Goal: Check status: Check status

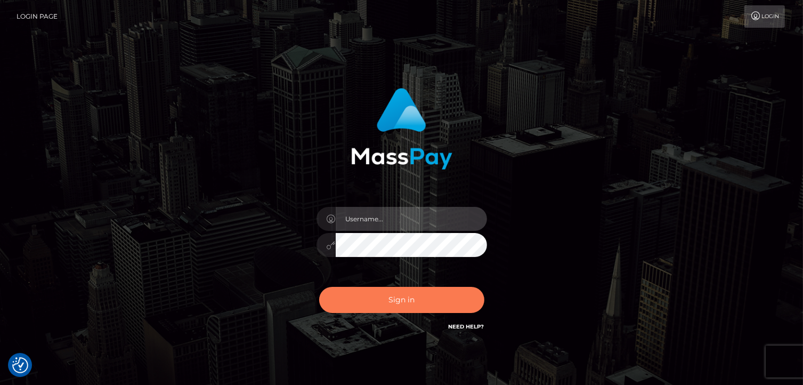
type input "Lawrence.megabonanza"
click at [407, 298] on button "Sign in" at bounding box center [401, 300] width 165 height 26
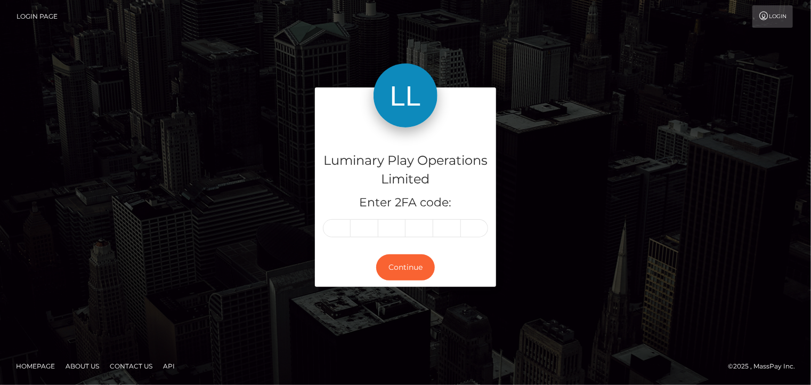
click at [336, 230] on input "text" at bounding box center [337, 228] width 28 height 18
type input "2"
type input "8"
type input "4"
type input "6"
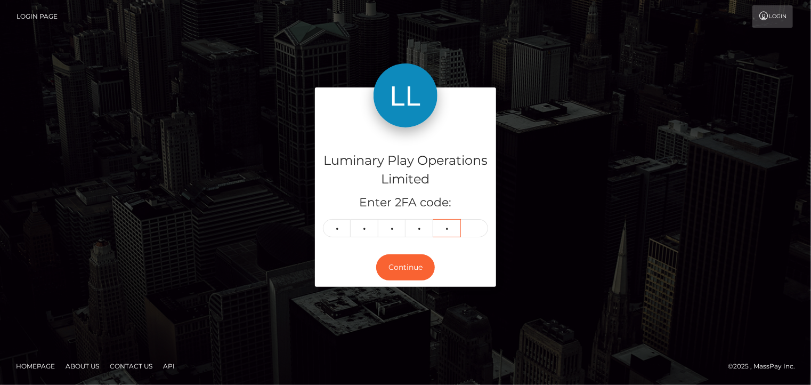
type input "1"
type input "5"
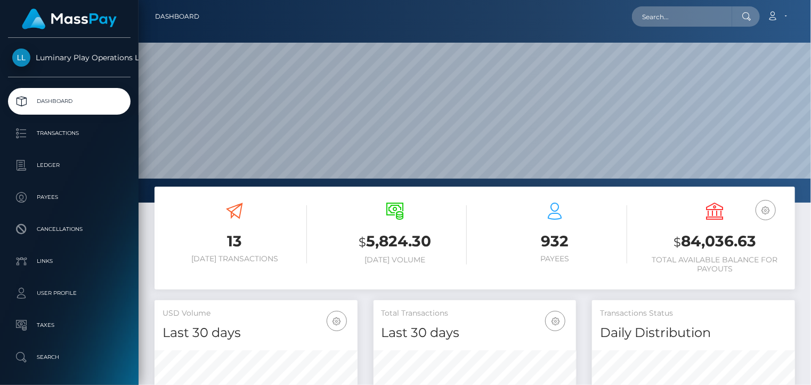
scroll to position [189, 202]
click at [715, 241] on h3 "$ 84,036.63" at bounding box center [715, 242] width 144 height 22
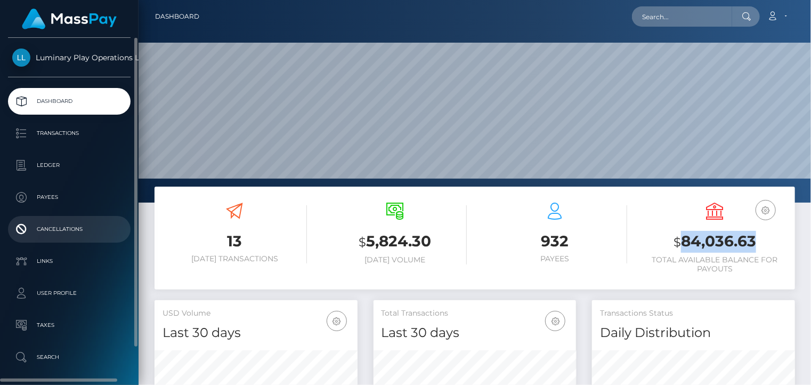
copy h3 "84,036.63"
